Goal: Navigation & Orientation: Find specific page/section

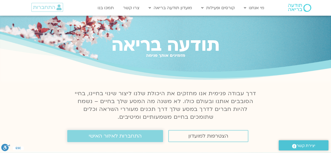
click at [100, 137] on span "התחברות לאיזור האישי" at bounding box center [115, 136] width 53 height 6
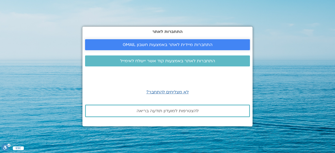
click at [156, 43] on span "התחברות מיידית לאתר באמצעות חשבון GMAIL" at bounding box center [168, 44] width 90 height 5
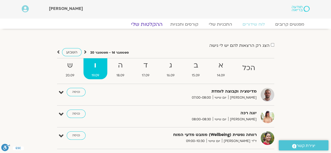
click at [155, 24] on link "ההקלטות שלי" at bounding box center [147, 24] width 44 height 6
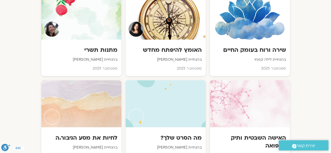
scroll to position [415, 0]
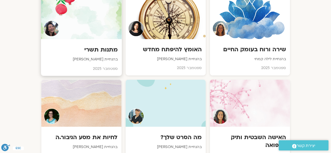
click at [99, 19] on div at bounding box center [81, 15] width 81 height 48
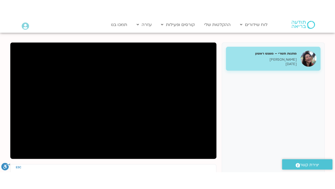
scroll to position [59, 0]
